Goal: Transaction & Acquisition: Obtain resource

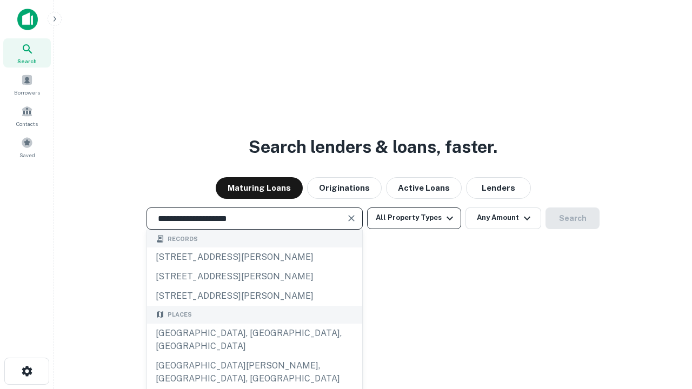
click at [254, 356] on div "[GEOGRAPHIC_DATA], [GEOGRAPHIC_DATA], [GEOGRAPHIC_DATA]" at bounding box center [254, 340] width 215 height 32
type input "**********"
click at [414, 218] on button "All Property Types" at bounding box center [414, 218] width 94 height 22
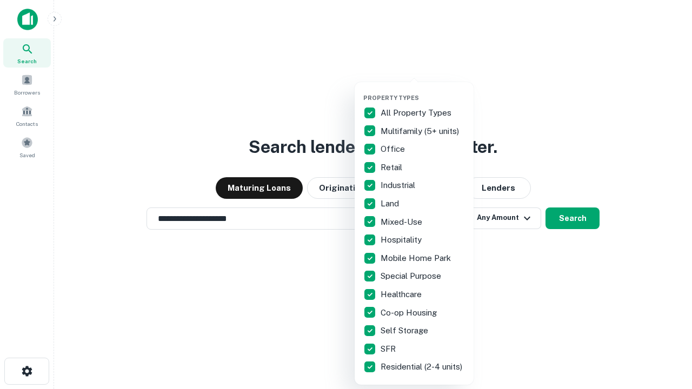
click at [422, 91] on button "button" at bounding box center [422, 91] width 119 height 1
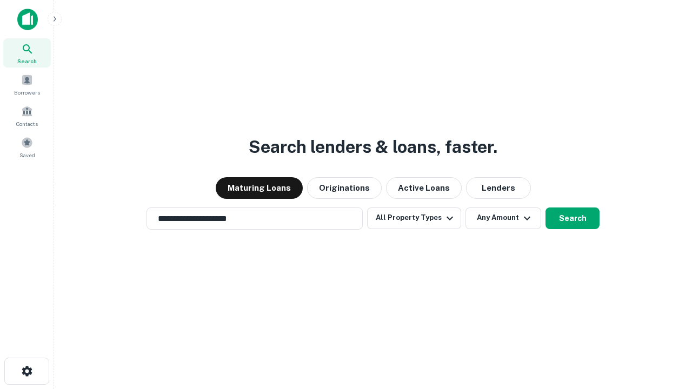
scroll to position [17, 0]
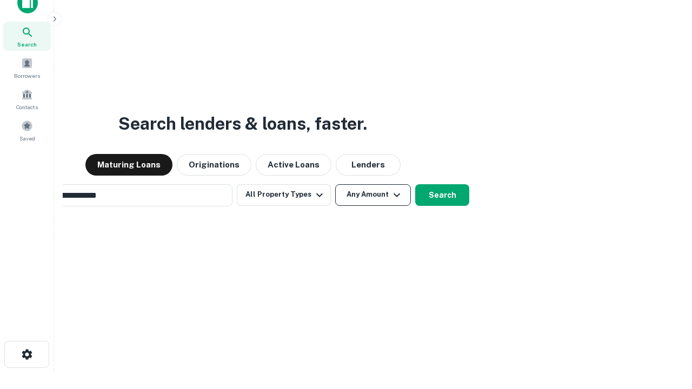
click at [335, 184] on button "Any Amount" at bounding box center [373, 195] width 76 height 22
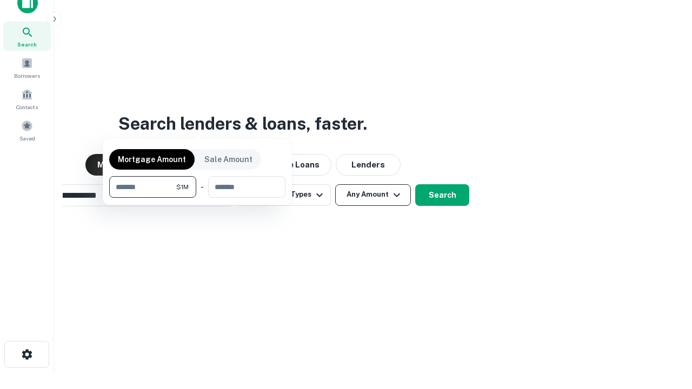
scroll to position [17, 0]
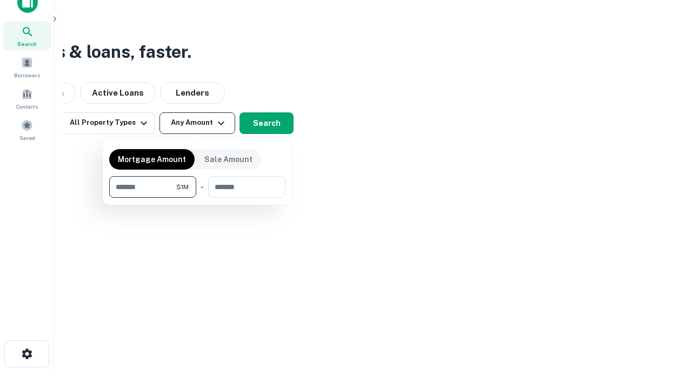
type input "*******"
click at [197, 198] on button "button" at bounding box center [197, 198] width 176 height 1
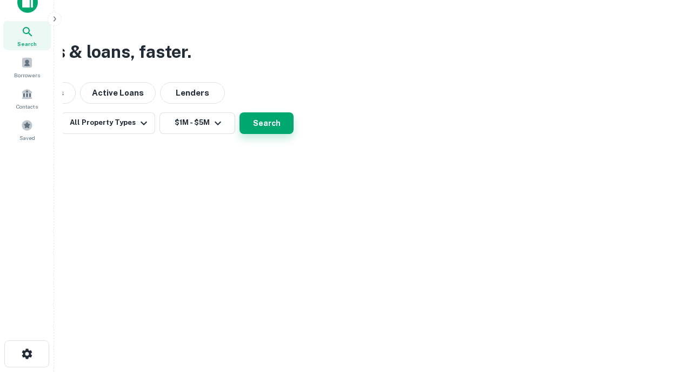
click at [293, 134] on button "Search" at bounding box center [266, 123] width 54 height 22
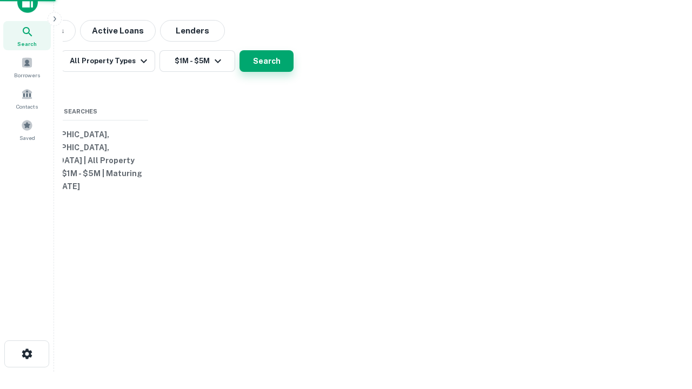
scroll to position [17, 0]
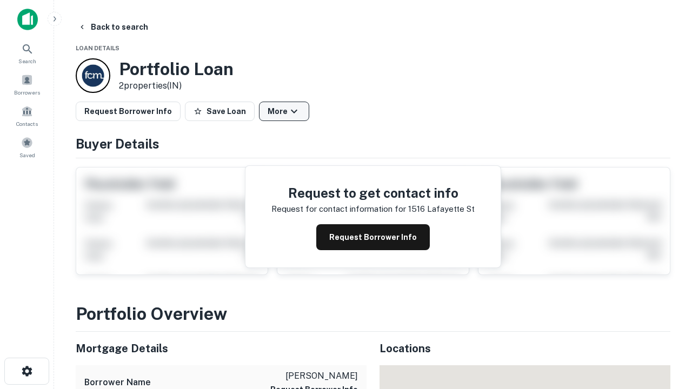
click at [284, 111] on button "More" at bounding box center [284, 111] width 50 height 19
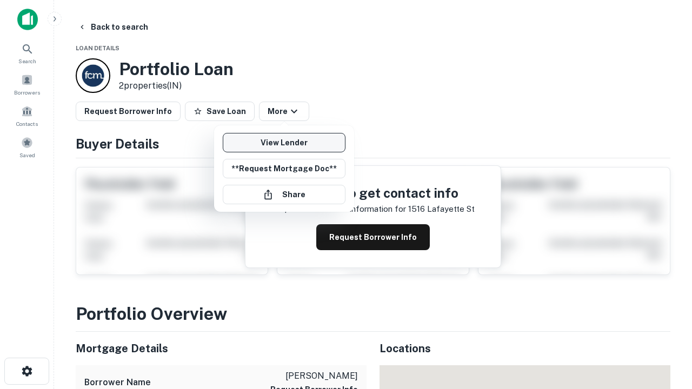
click at [284, 143] on link "View Lender" at bounding box center [284, 142] width 123 height 19
